Goal: Find specific page/section: Find specific page/section

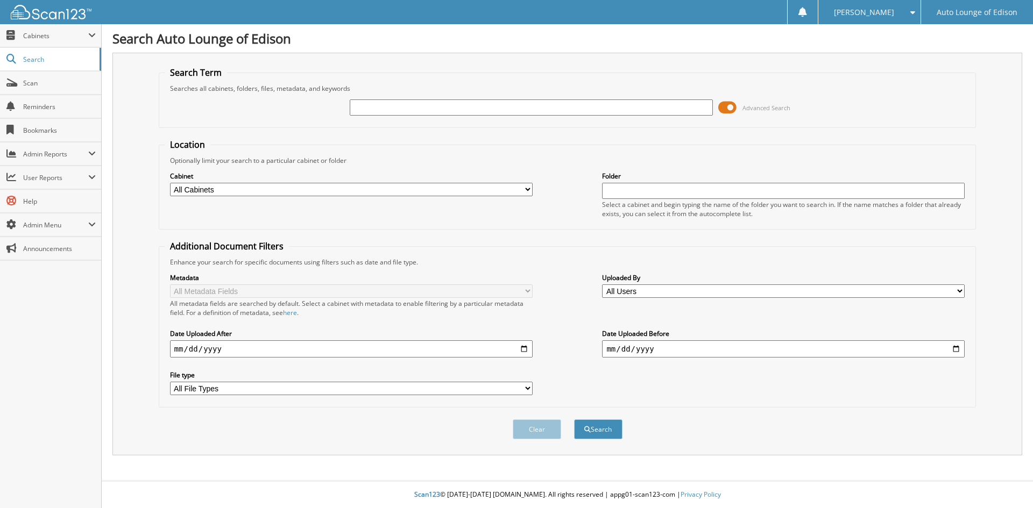
click at [375, 111] on input "text" at bounding box center [531, 108] width 363 height 16
type input "067849"
click at [314, 188] on select "All Cabinets A1 CAR DEALS ACCOUNTS PAYABLE COMPANY DOCS PARTS SERVICE RO TIME S…" at bounding box center [351, 189] width 363 height 13
select select "42421"
click at [170, 183] on select "All Cabinets A1 CAR DEALS ACCOUNTS PAYABLE COMPANY DOCS PARTS SERVICE RO TIME S…" at bounding box center [351, 189] width 363 height 13
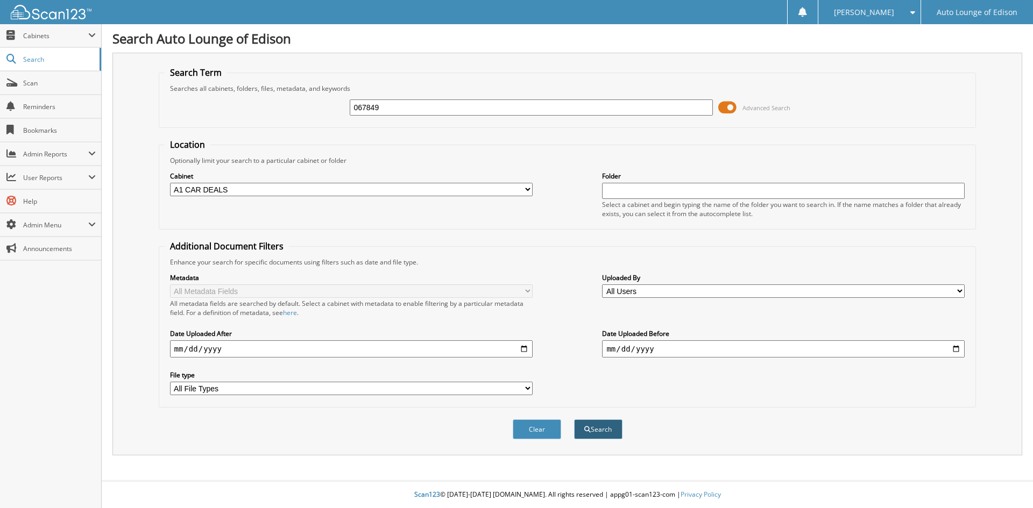
click at [601, 430] on button "Search" at bounding box center [598, 430] width 48 height 20
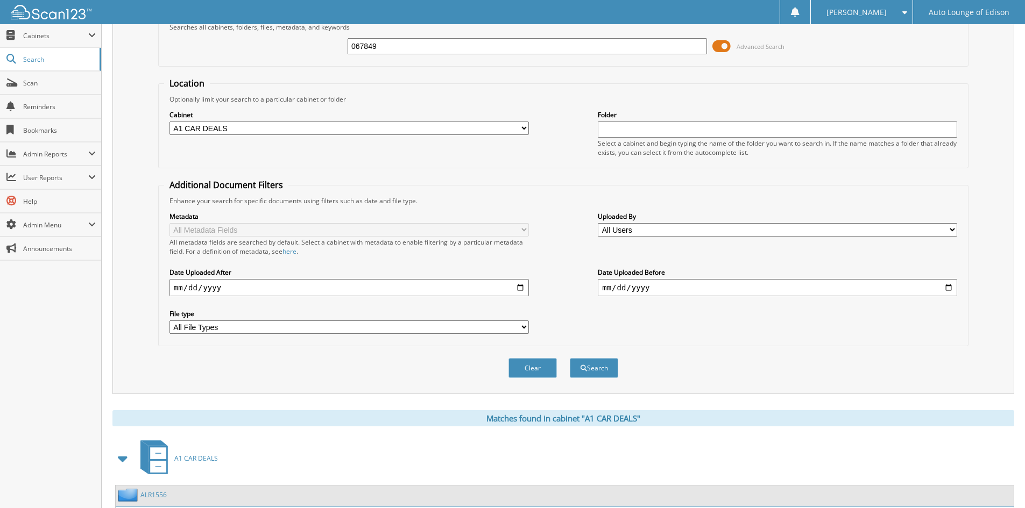
scroll to position [135, 0]
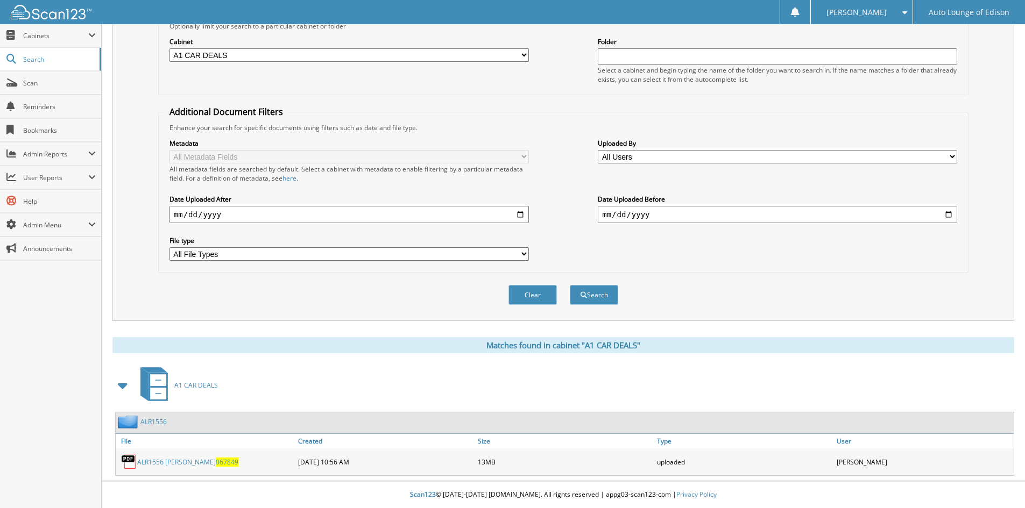
click at [153, 420] on link "ALR1556" at bounding box center [153, 421] width 26 height 9
